Goal: Navigation & Orientation: Find specific page/section

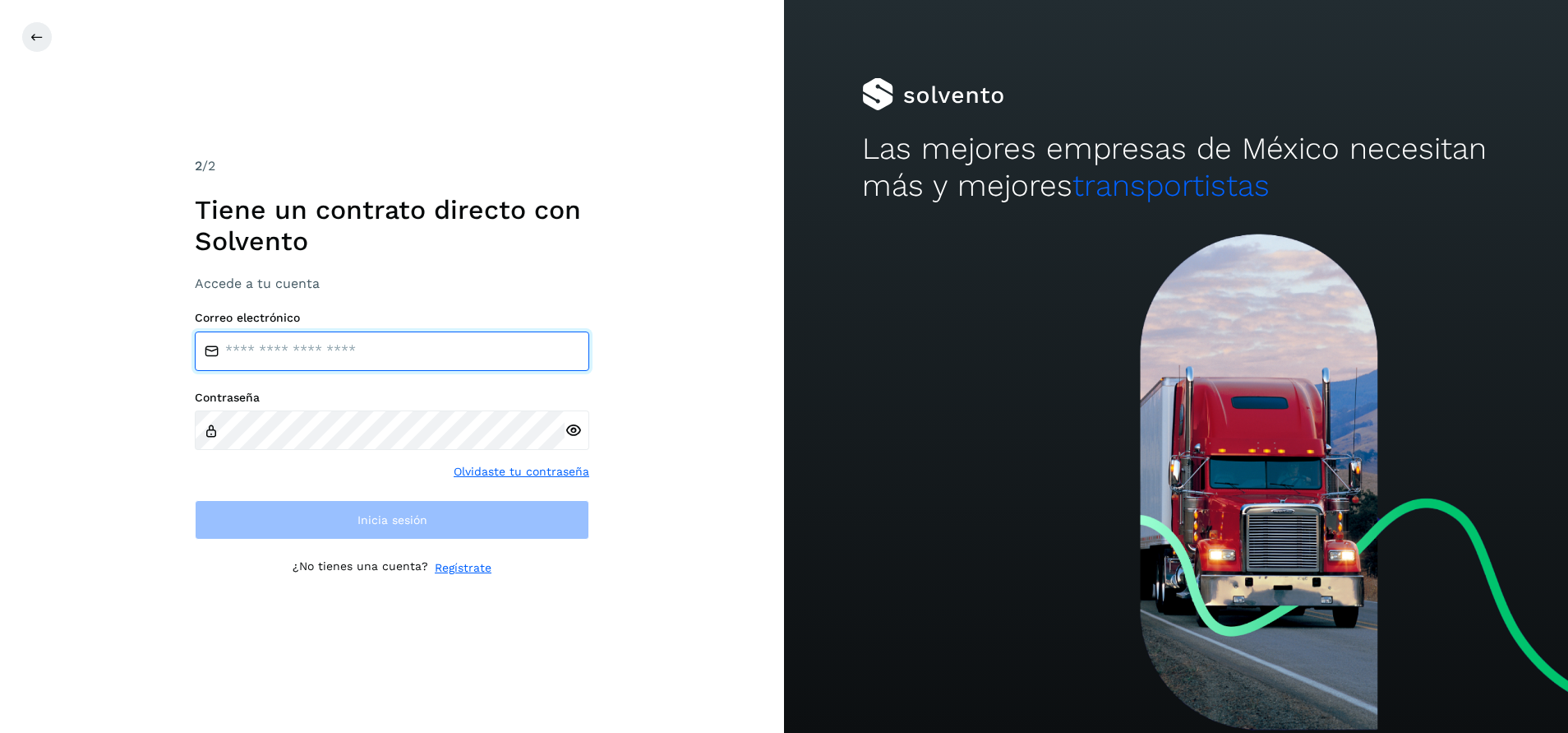
type input "**********"
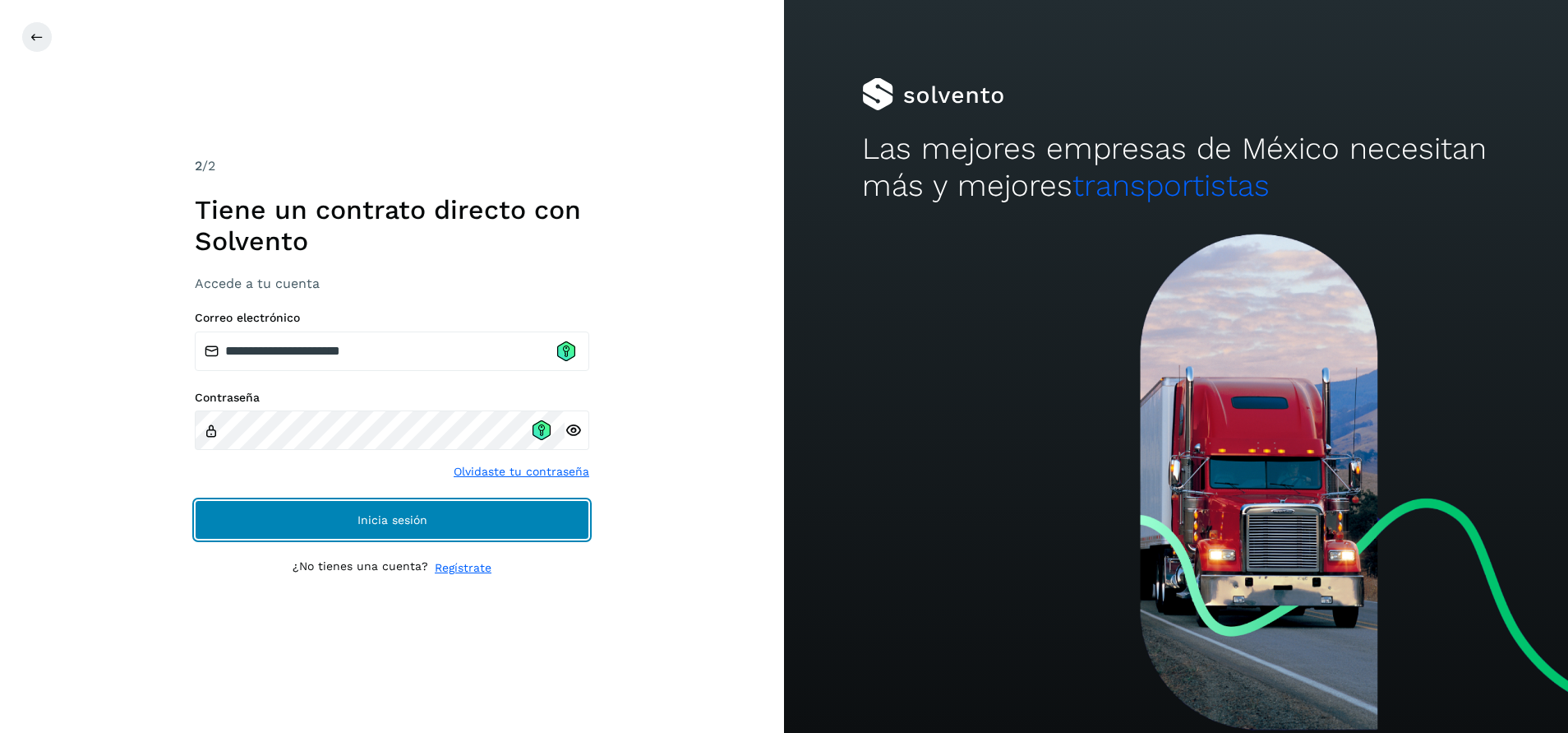
click at [472, 513] on button "Inicia sesión" at bounding box center [391, 520] width 394 height 40
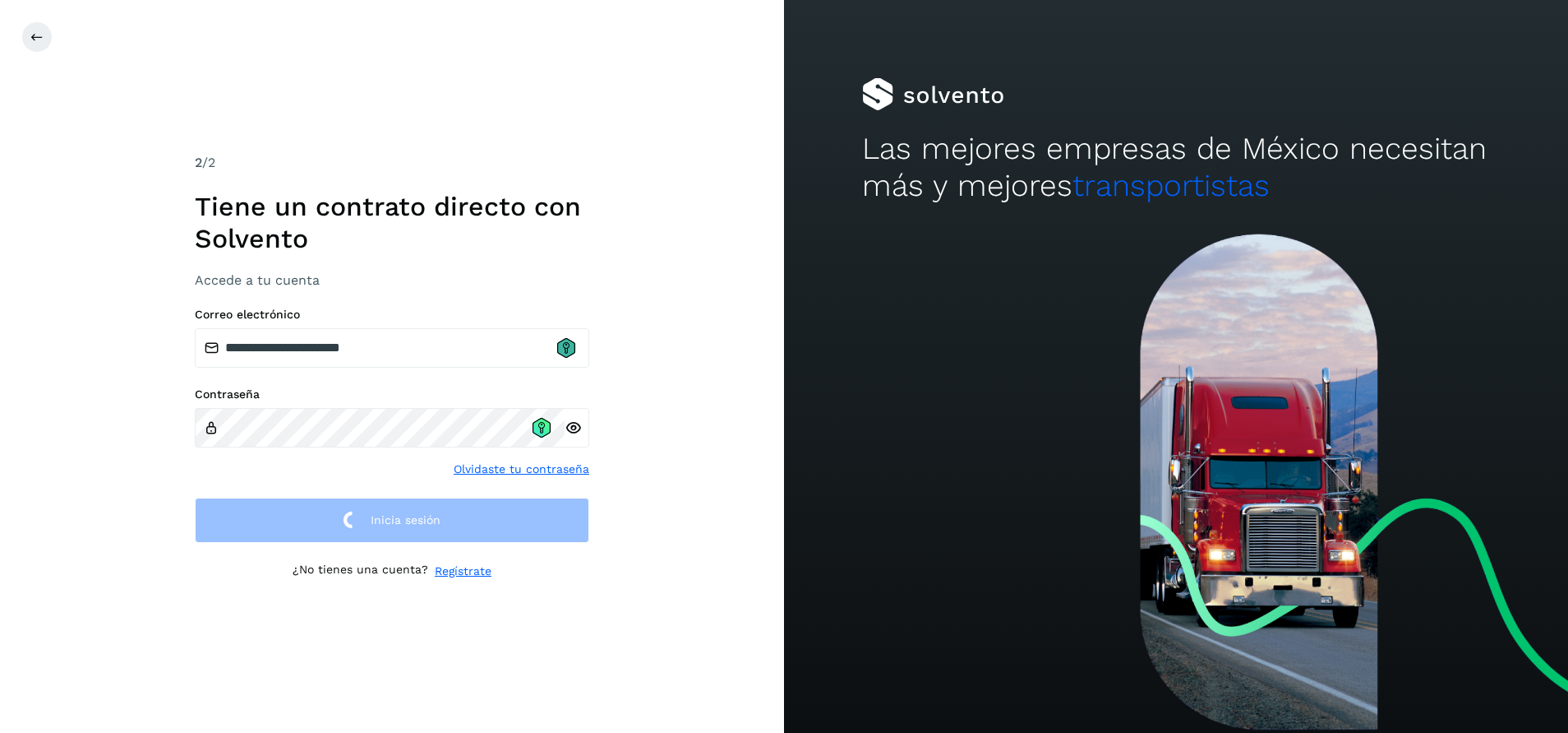
click at [567, 354] on icon at bounding box center [566, 348] width 18 height 20
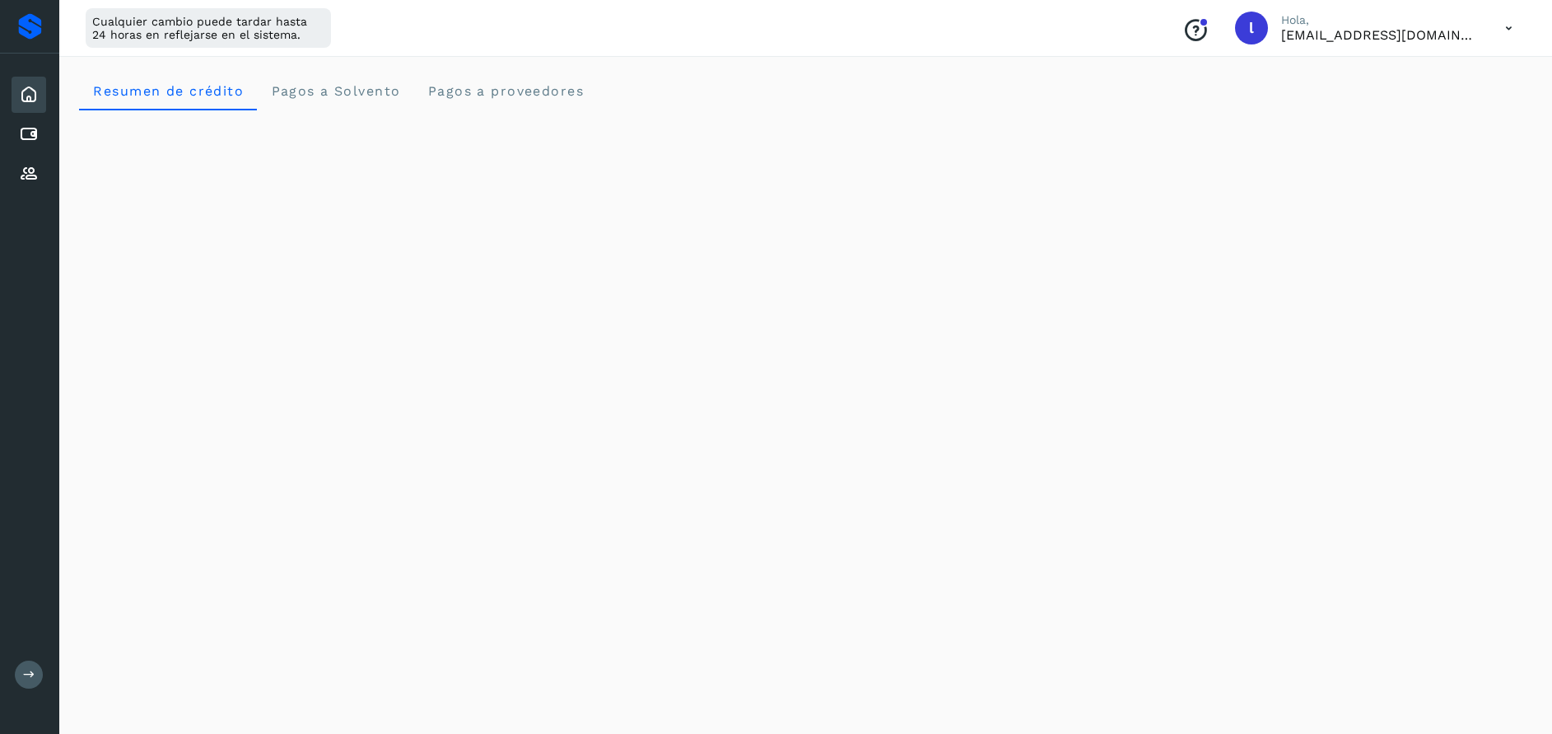
click at [353, 82] on Solvento "Pagos a Solvento" at bounding box center [335, 91] width 156 height 40
click at [38, 100] on icon at bounding box center [29, 95] width 20 height 20
click at [120, 102] on crédito "Resumen de crédito" at bounding box center [168, 91] width 178 height 40
